Goal: Task Accomplishment & Management: Manage account settings

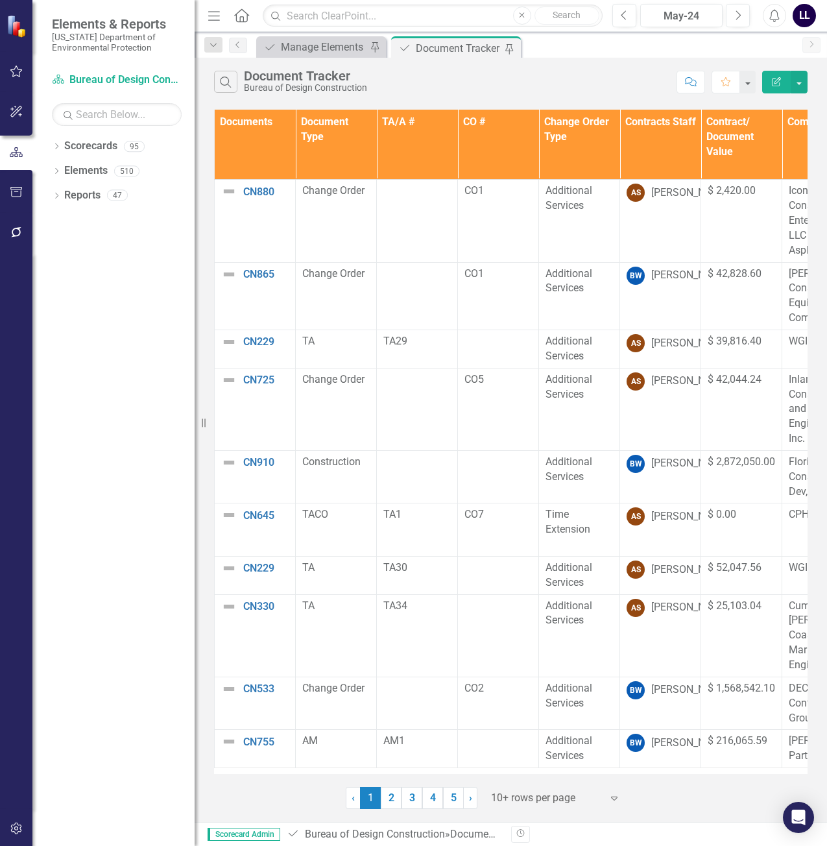
drag, startPoint x: 414, startPoint y: 798, endPoint x: 443, endPoint y: 799, distance: 29.2
click at [414, 798] on link "3" at bounding box center [412, 798] width 21 height 22
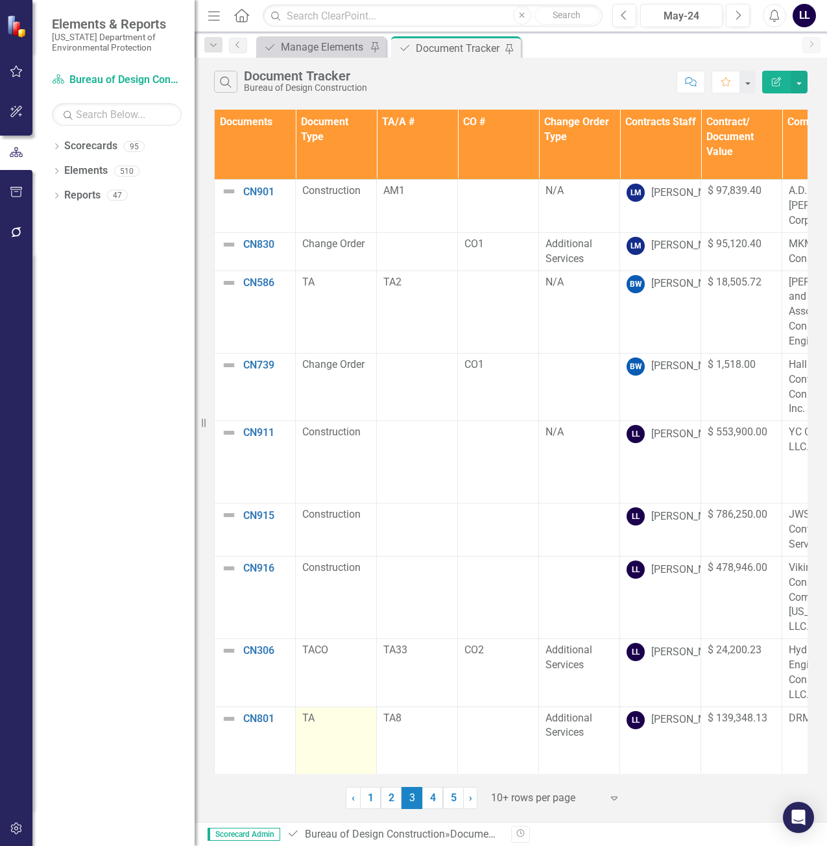
scroll to position [330, 0]
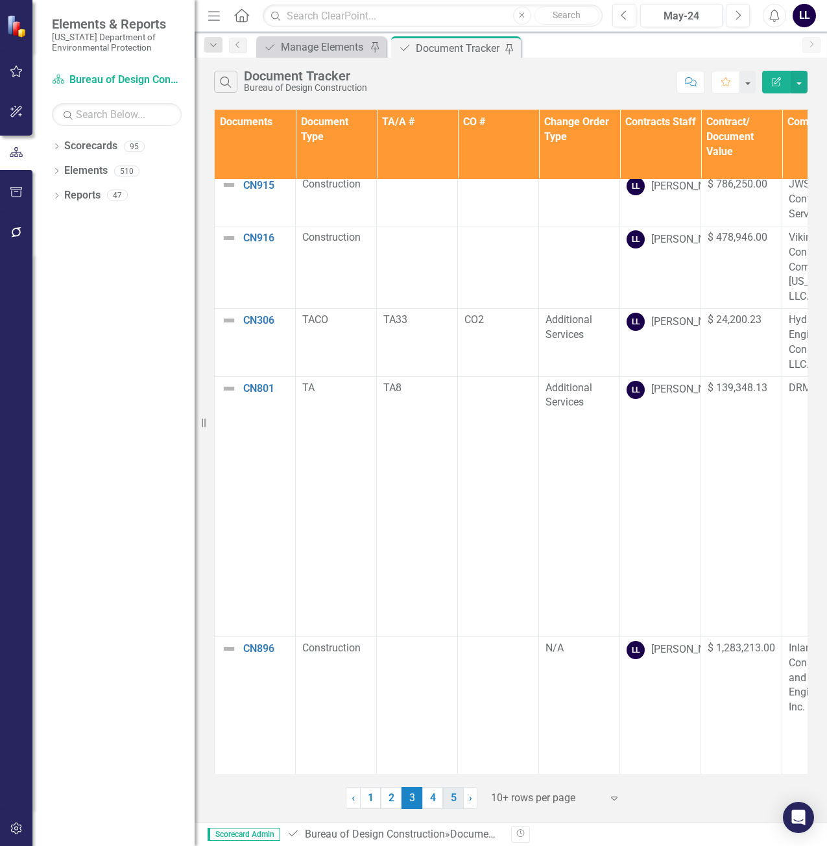
click at [452, 801] on link "5" at bounding box center [453, 798] width 21 height 22
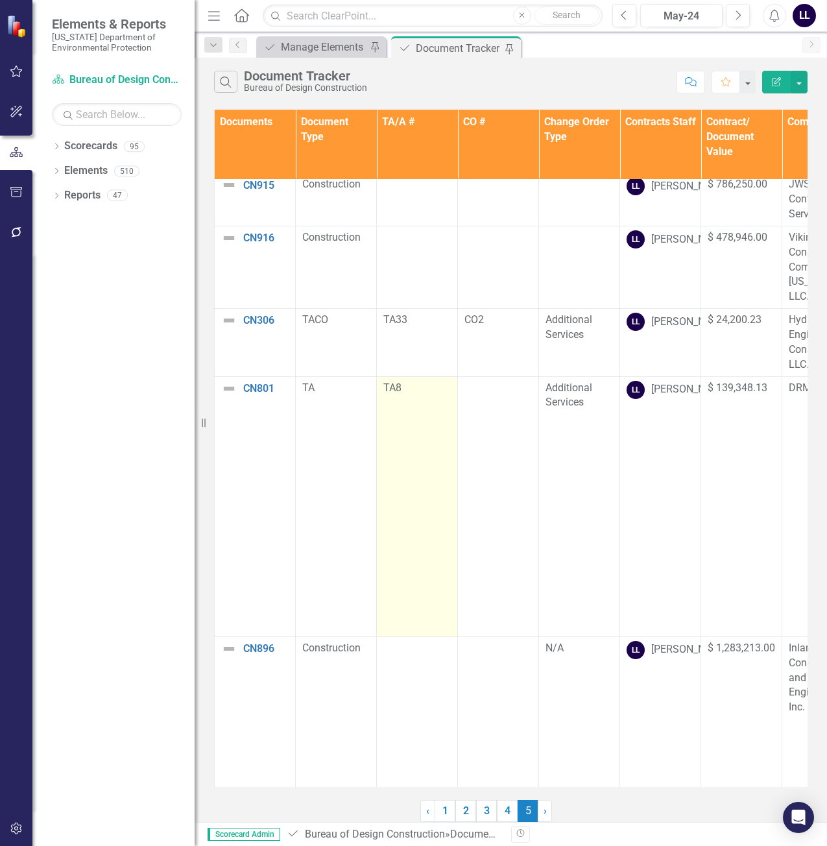
scroll to position [0, 0]
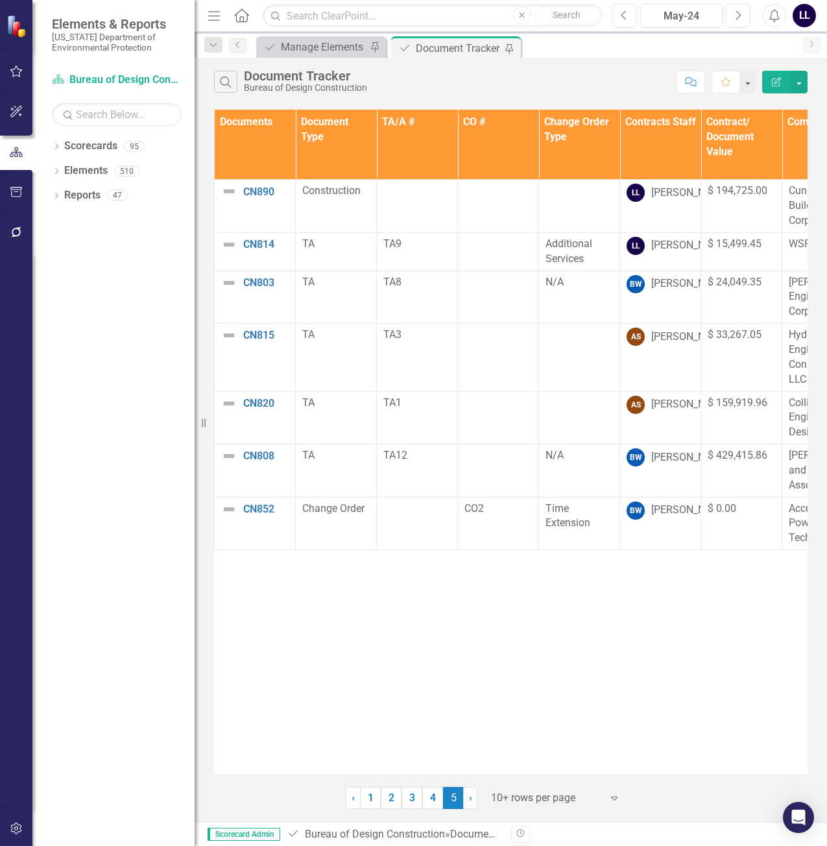
drag, startPoint x: 297, startPoint y: 764, endPoint x: 327, endPoint y: 762, distance: 30.5
click at [327, 762] on div "Documents Document Type TA/A # CO # Change Order Type Contracts Staff Contract/…" at bounding box center [511, 442] width 594 height 664
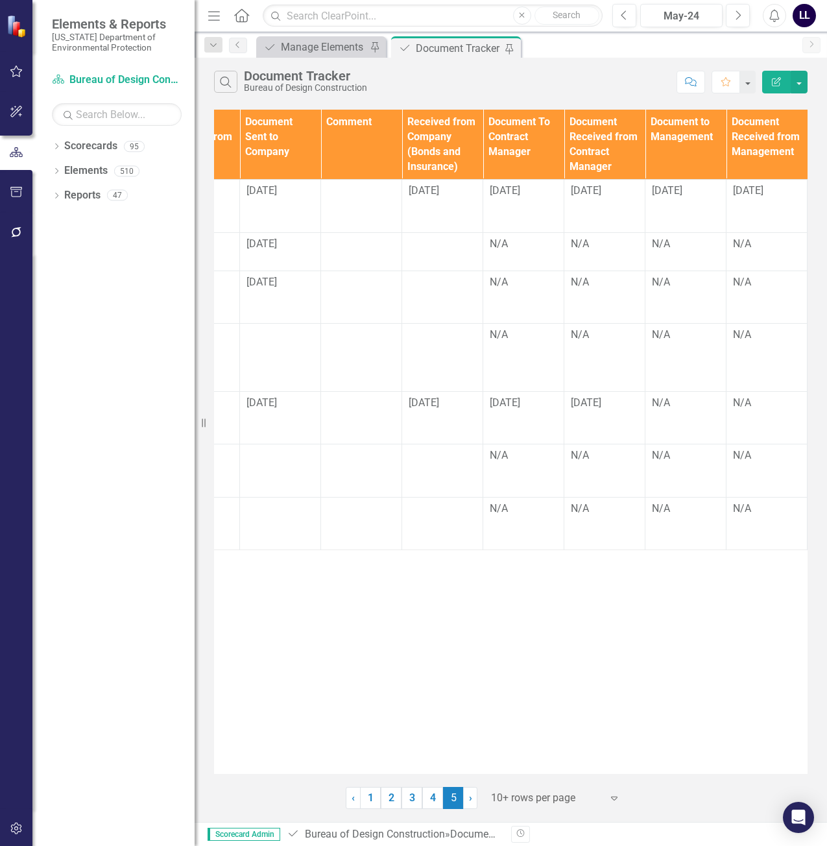
scroll to position [0, 1525]
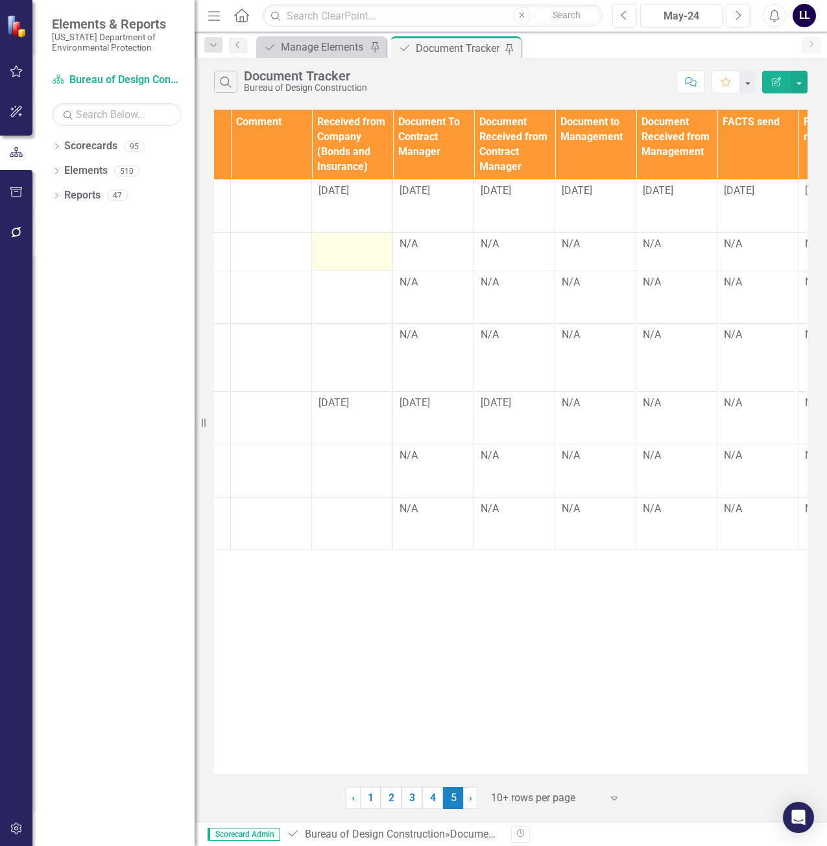
click at [334, 256] on td at bounding box center [352, 251] width 81 height 38
click at [345, 245] on div at bounding box center [352, 245] width 67 height 16
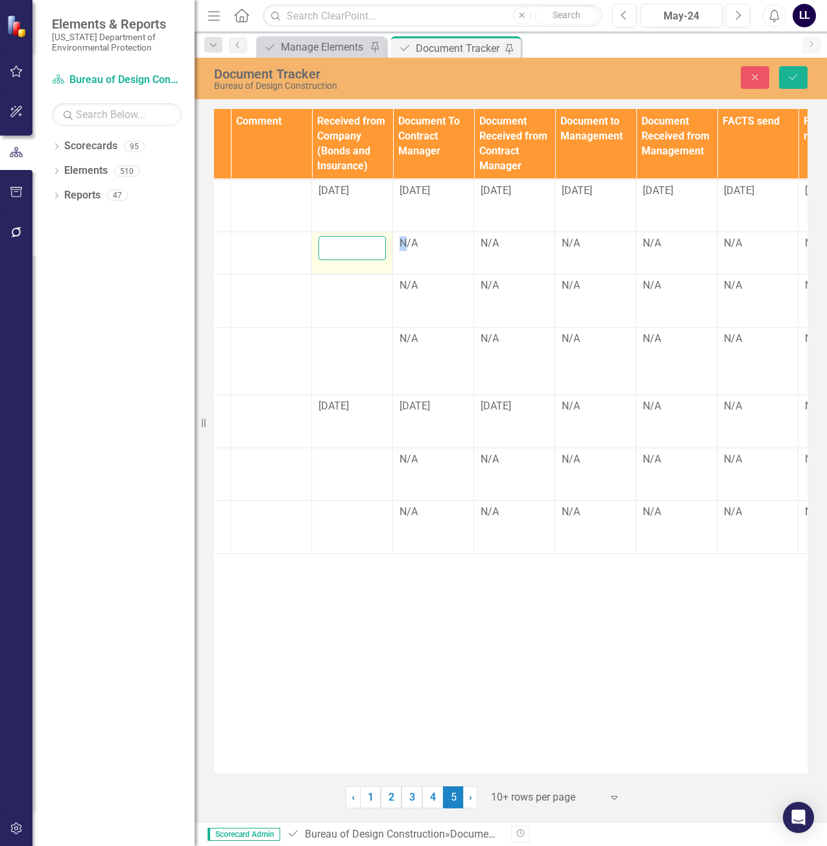
click at [345, 245] on input "text" at bounding box center [352, 248] width 67 height 24
type input "[DATE]"
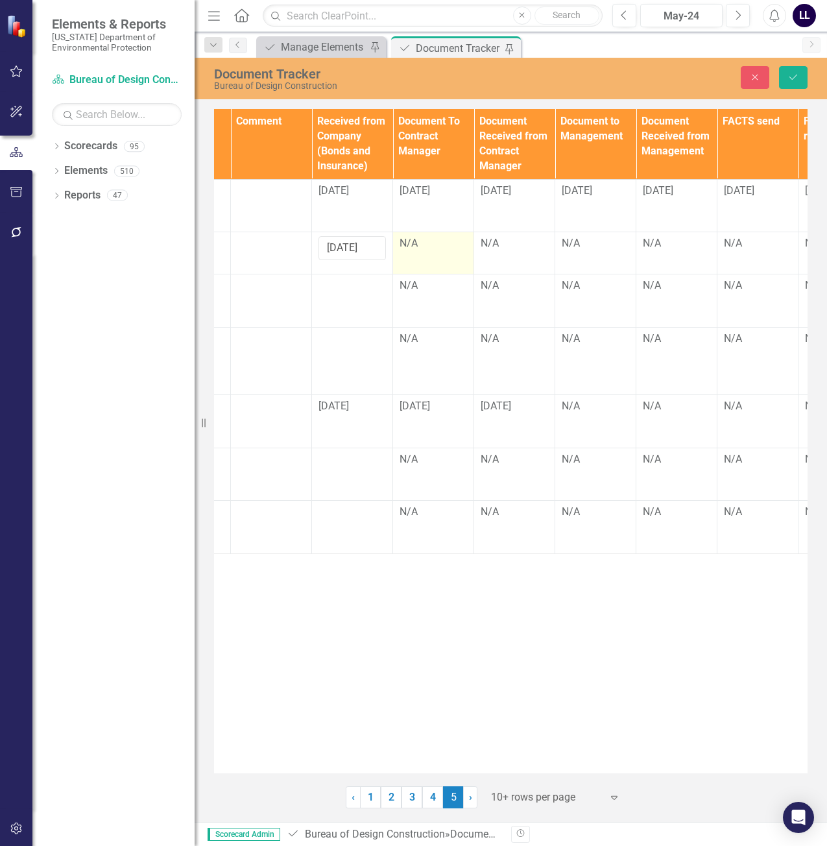
click at [434, 254] on td "N/A" at bounding box center [433, 253] width 81 height 42
click at [430, 249] on div "N/A" at bounding box center [433, 243] width 67 height 15
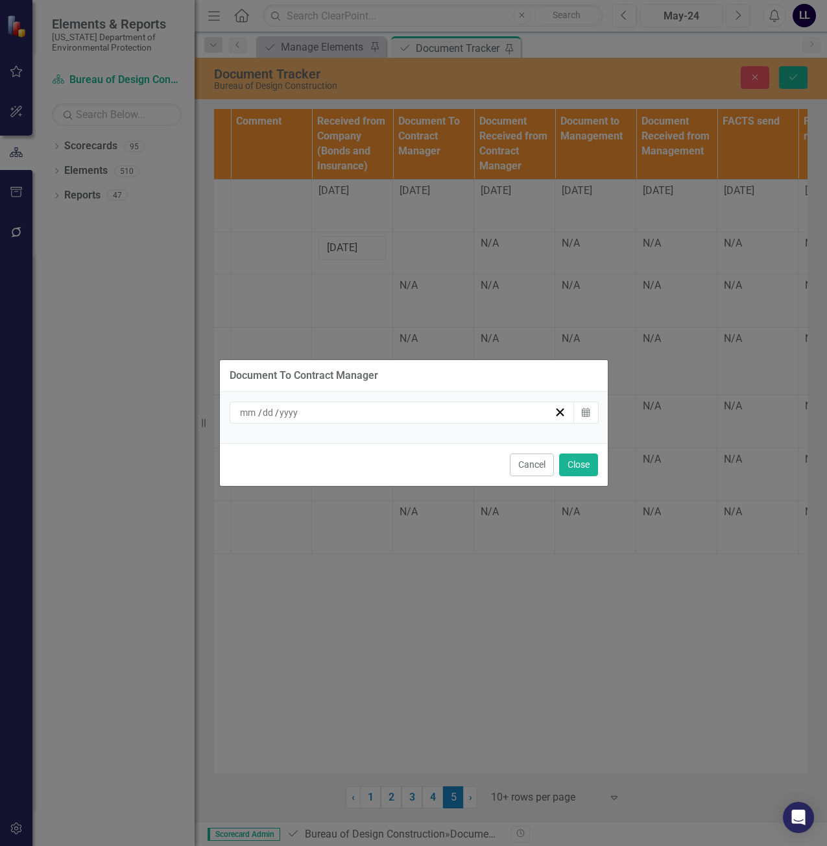
click at [494, 416] on div "/ /" at bounding box center [396, 412] width 317 height 13
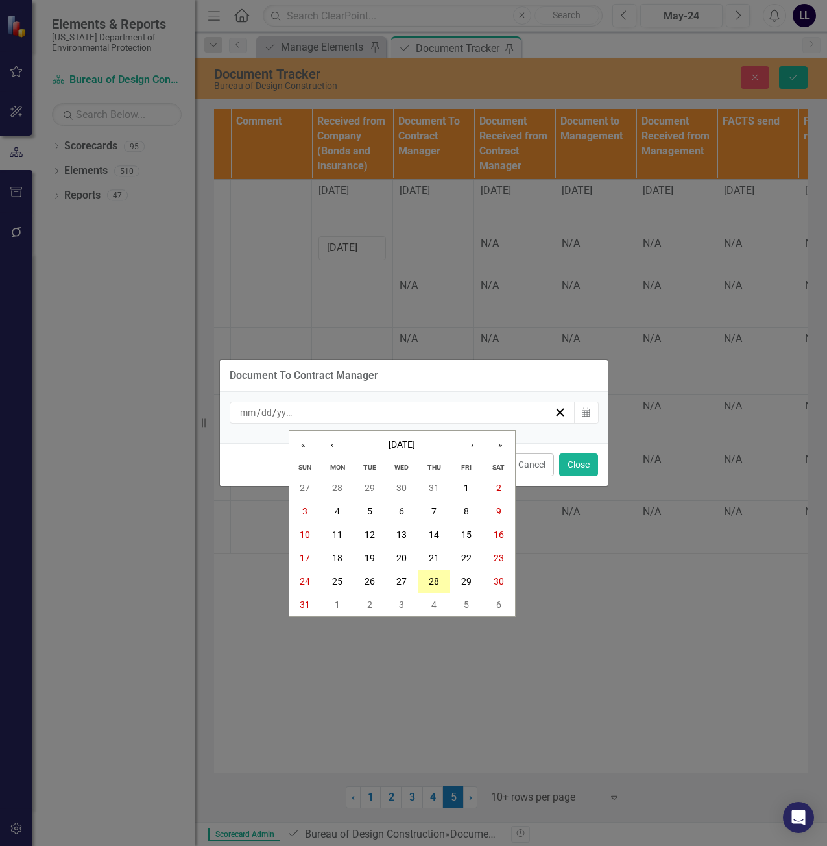
click at [435, 580] on abbr "28" at bounding box center [434, 581] width 10 height 10
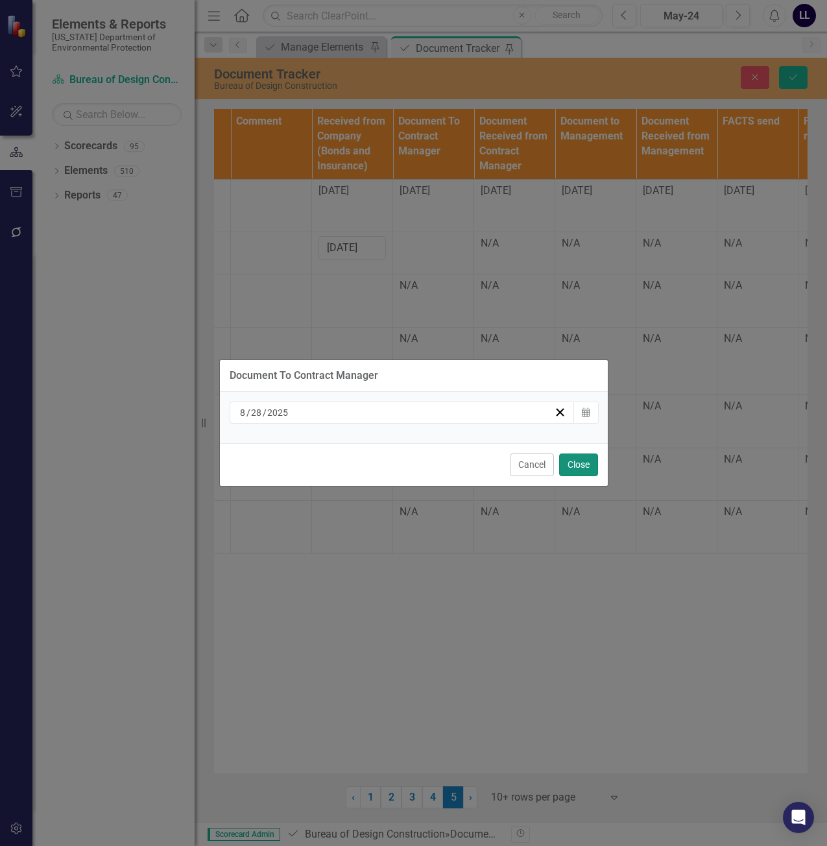
click at [576, 467] on button "Close" at bounding box center [578, 465] width 39 height 23
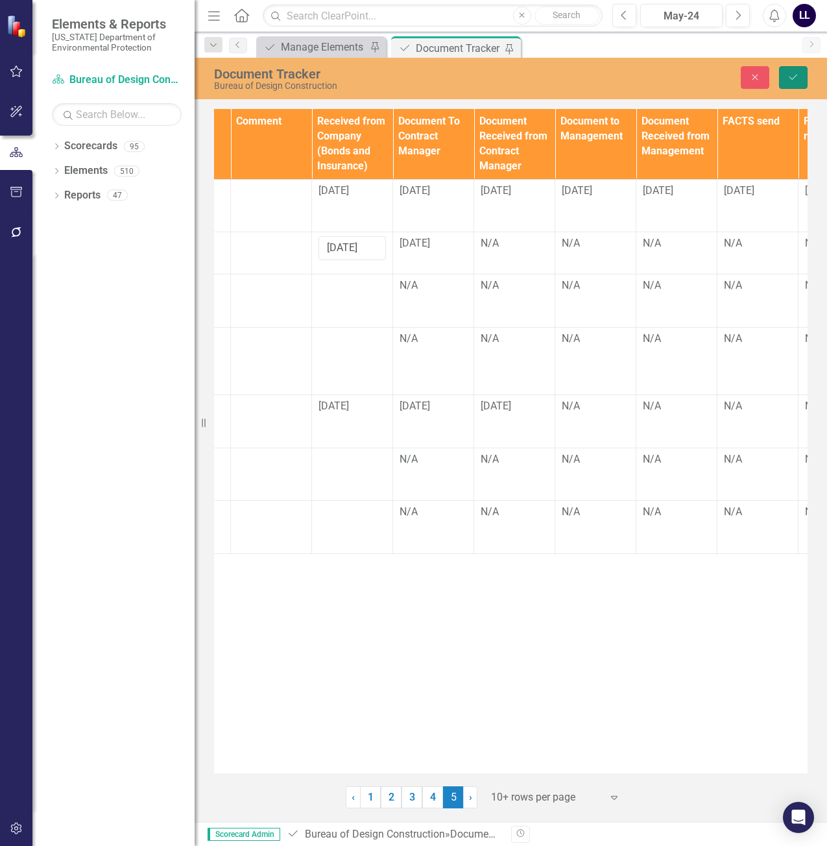
click at [796, 81] on icon "Save" at bounding box center [794, 77] width 12 height 9
